Goal: Task Accomplishment & Management: Use online tool/utility

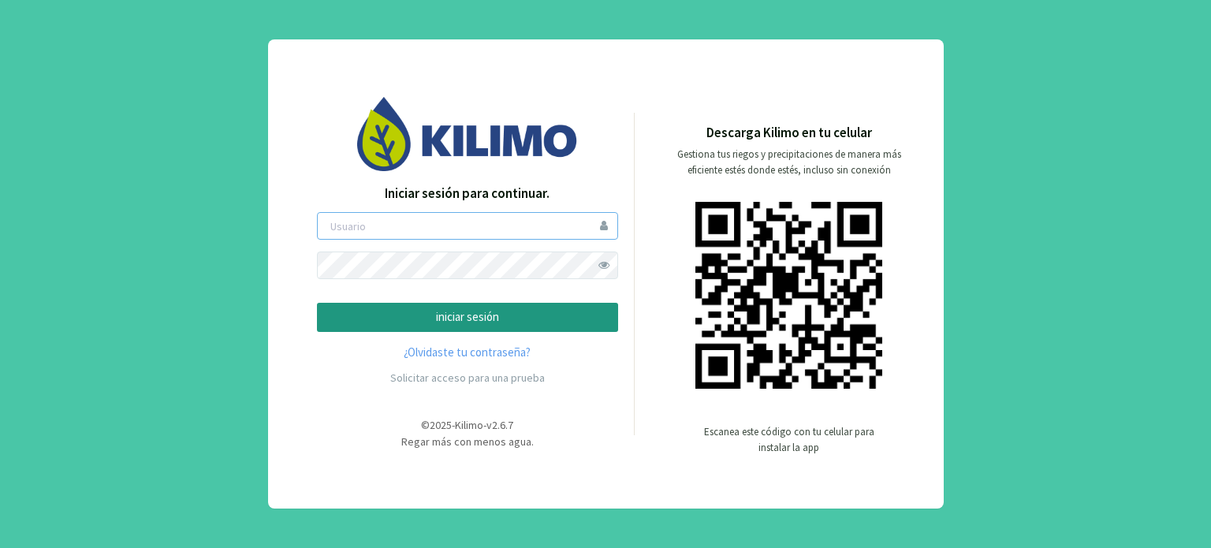
type input "malonso"
click at [467, 317] on p "iniciar sesión" at bounding box center [467, 317] width 274 height 18
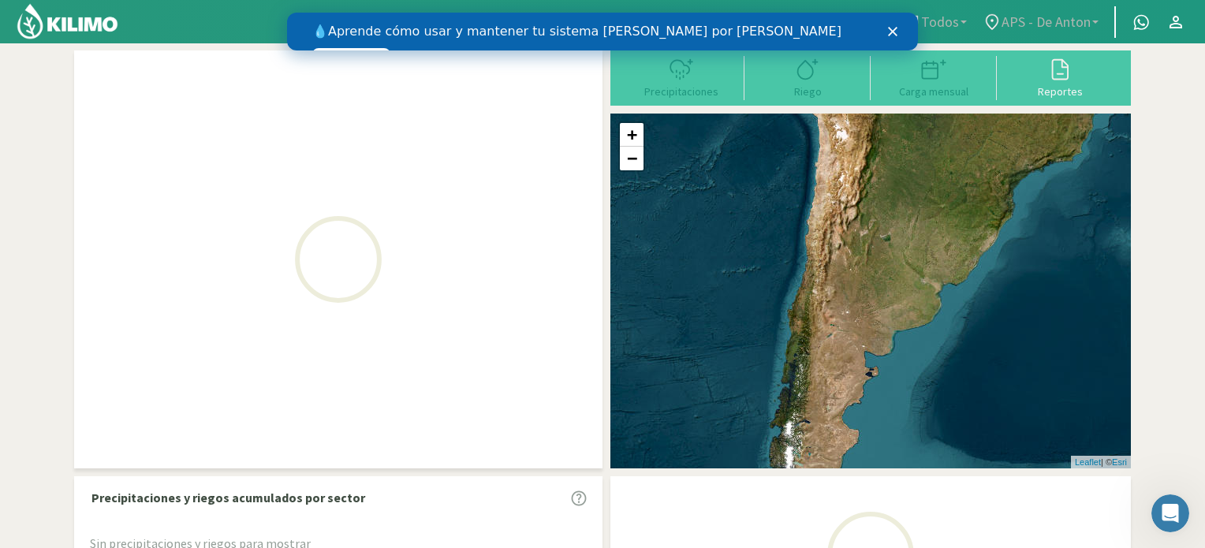
click at [898, 33] on div "Cerrar" at bounding box center [896, 31] width 16 height 9
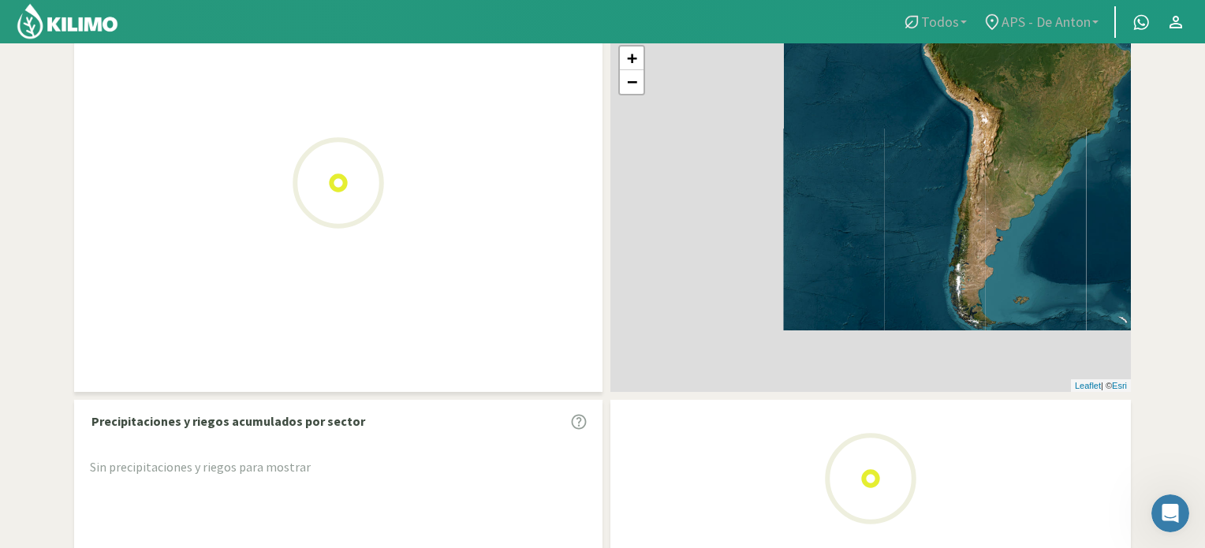
scroll to position [79, 0]
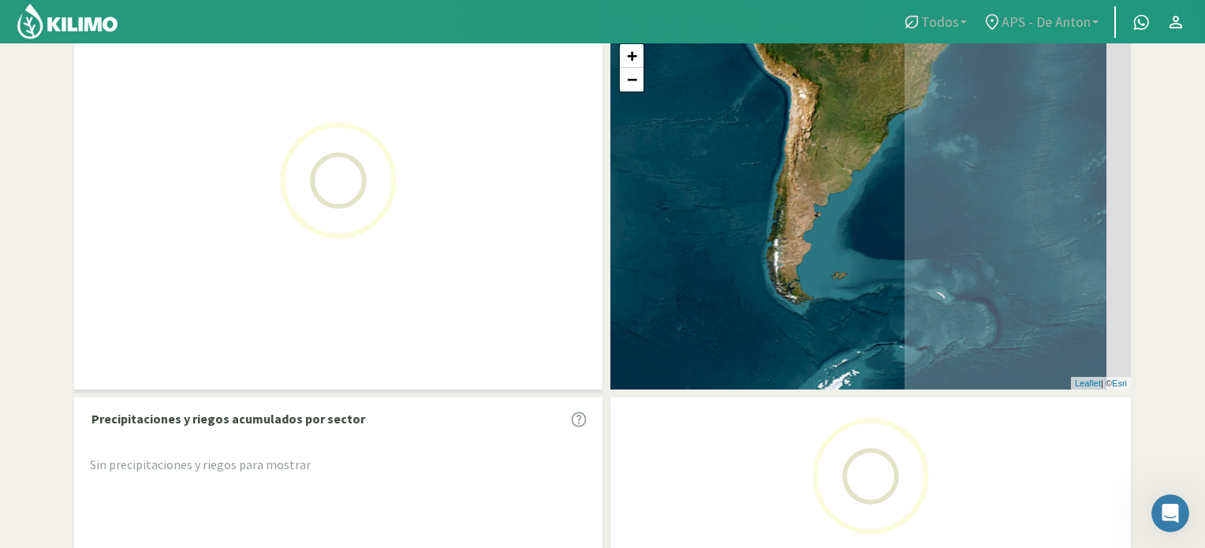
drag, startPoint x: 1070, startPoint y: 210, endPoint x: 763, endPoint y: 210, distance: 306.7
click at [764, 210] on div "+ − Leaflet | © Esri" at bounding box center [870, 212] width 520 height 355
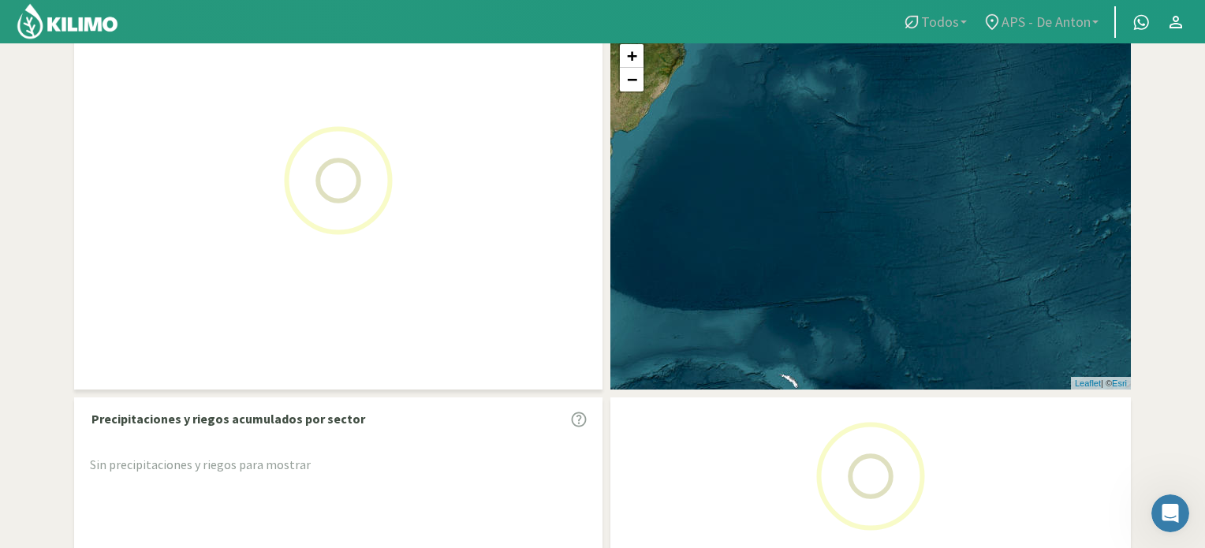
click at [1037, 32] on link "APS - De Anton" at bounding box center [1040, 22] width 132 height 30
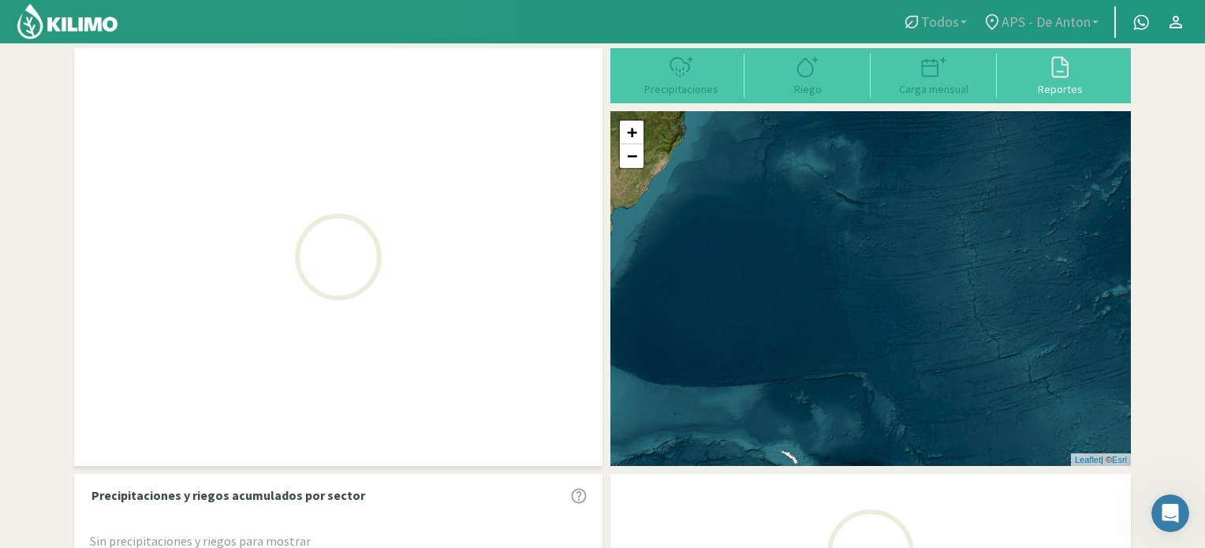
scroll to position [0, 0]
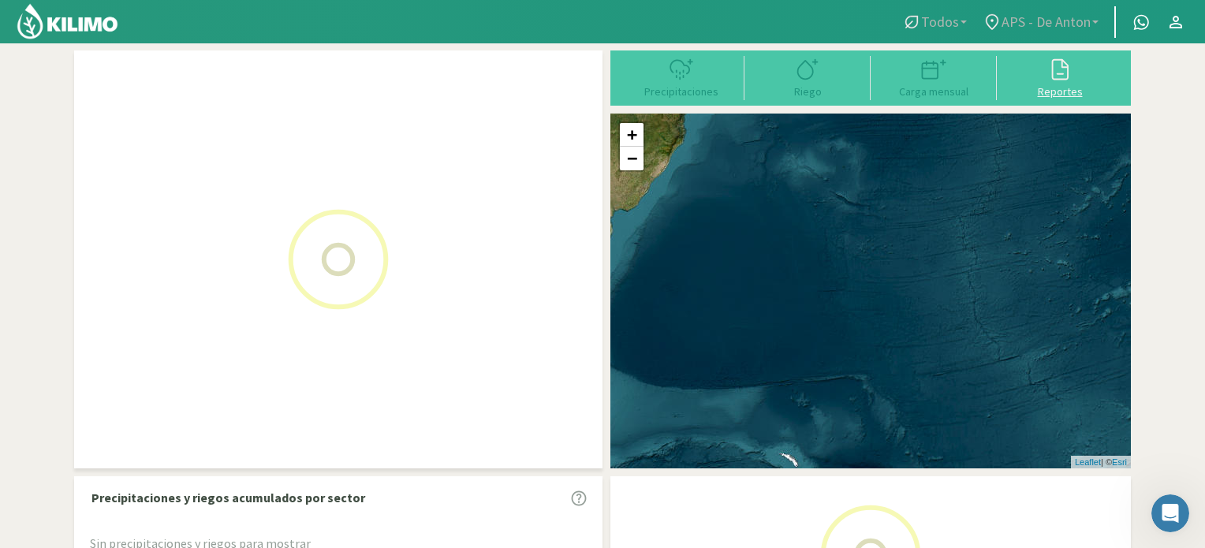
click at [1047, 86] on div "Reportes" at bounding box center [1059, 91] width 117 height 11
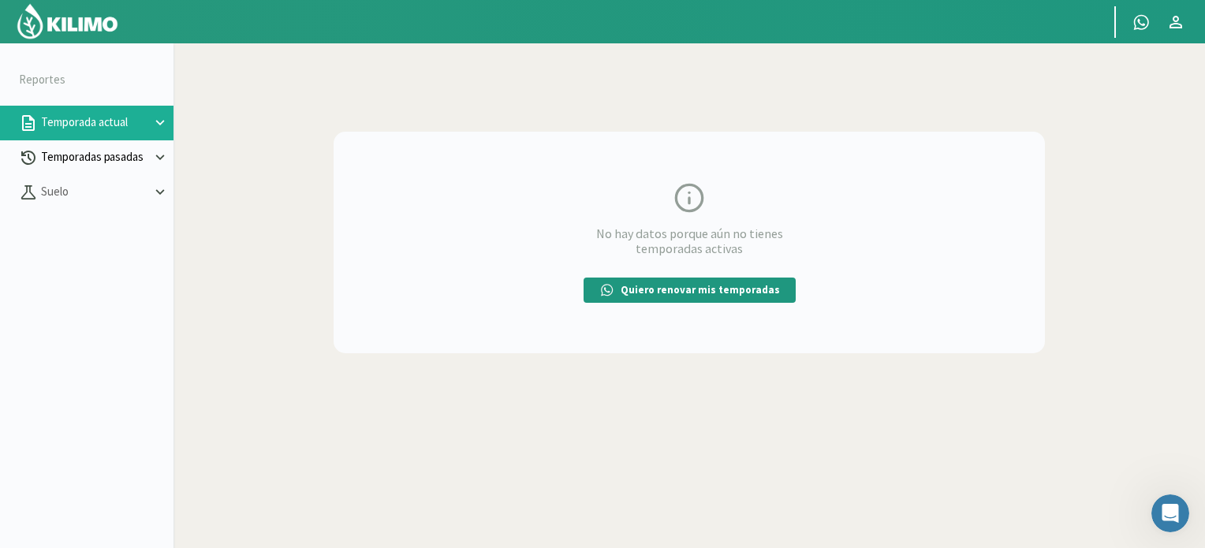
click at [162, 154] on icon at bounding box center [159, 157] width 17 height 17
click at [78, 193] on link "Sectores" at bounding box center [107, 192] width 132 height 14
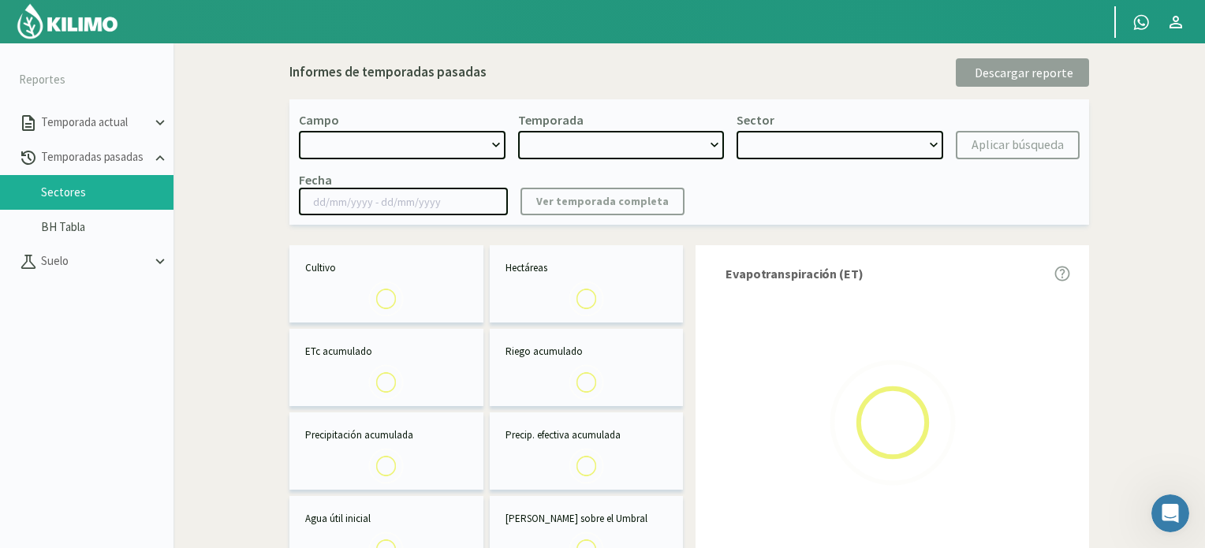
select select "0: Object"
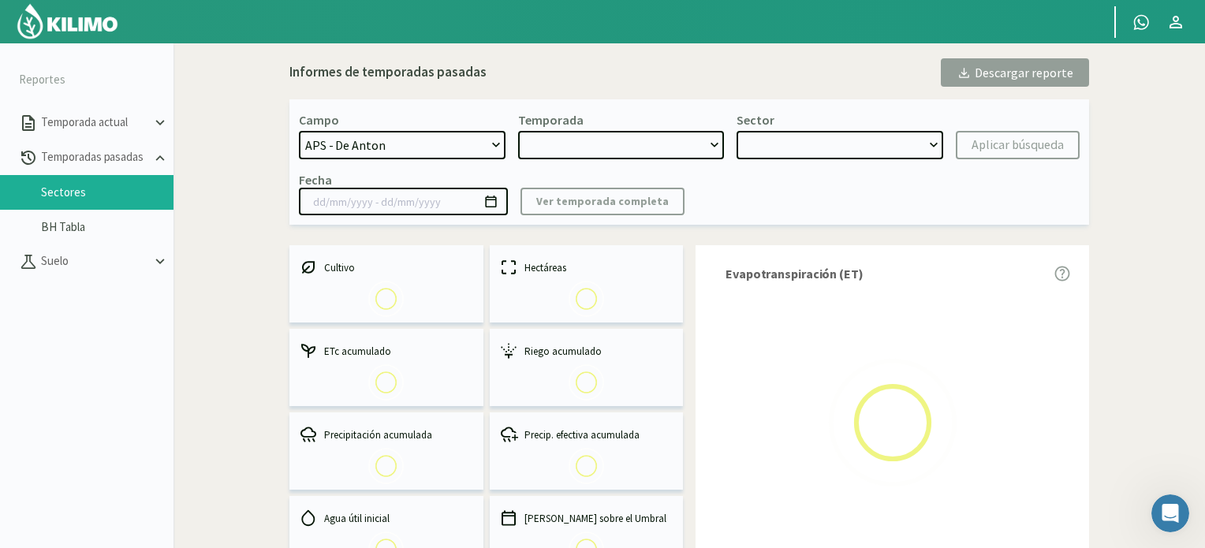
type input "[DATE] - [DATE]"
select select "0: 2024"
select select "0: Object"
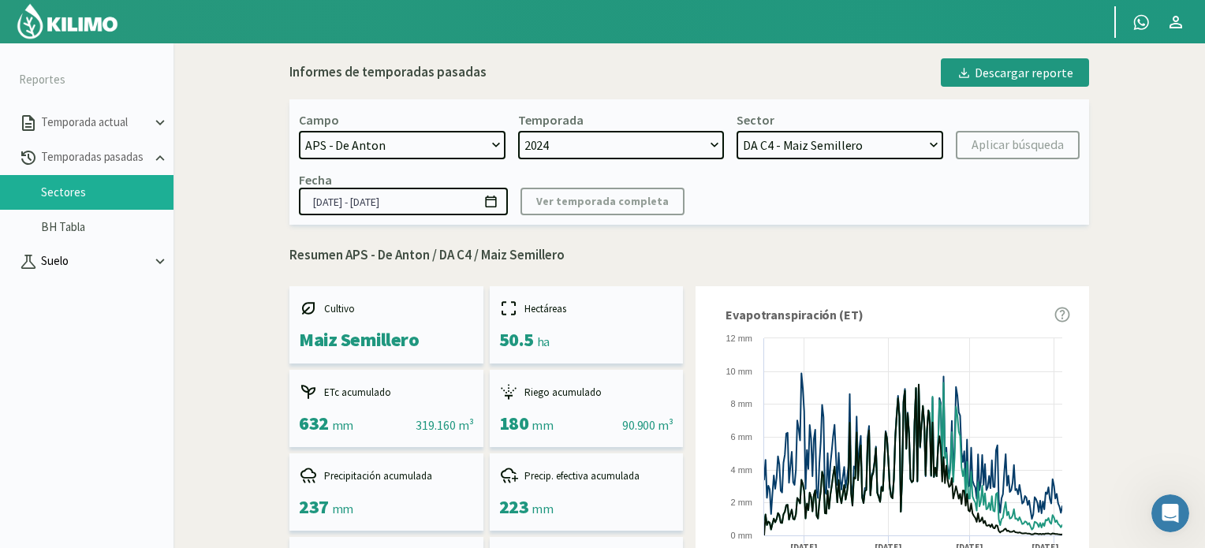
click at [158, 263] on icon at bounding box center [159, 261] width 17 height 17
